Goal: Browse casually

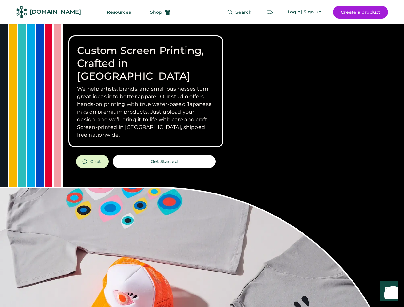
click at [202, 153] on div "Custom Screen Printing, Crafted in [GEOGRAPHIC_DATA] We help artists, brands, a…" at bounding box center [202, 227] width 404 height 406
click at [202, 165] on div "Custom Screen Printing, Crafted in [GEOGRAPHIC_DATA] We help artists, brands, a…" at bounding box center [202, 227] width 404 height 406
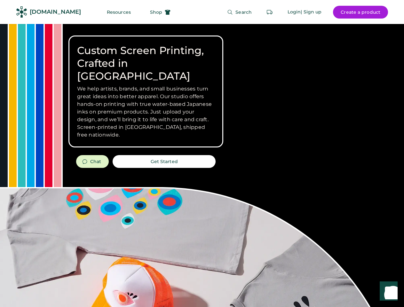
click at [202, 165] on div "Custom Screen Printing, Crafted in [GEOGRAPHIC_DATA] We help artists, brands, a…" at bounding box center [202, 227] width 404 height 406
click at [146, 91] on h3 "We help artists, brands, and small businesses turn great ideas into better appa…" at bounding box center [145, 112] width 137 height 54
click at [146, 85] on h3 "We help artists, brands, and small businesses turn great ideas into better appa…" at bounding box center [145, 112] width 137 height 54
click at [146, 57] on h1 "Custom Screen Printing, Crafted in [GEOGRAPHIC_DATA]" at bounding box center [145, 63] width 137 height 38
